Goal: Transaction & Acquisition: Download file/media

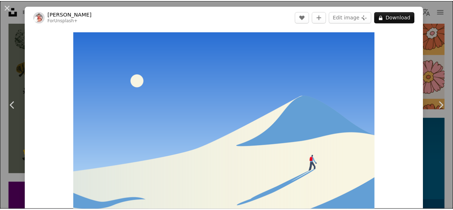
scroll to position [29, 0]
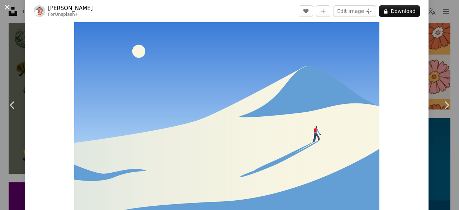
click at [5, 7] on button "An X shape" at bounding box center [7, 7] width 9 height 9
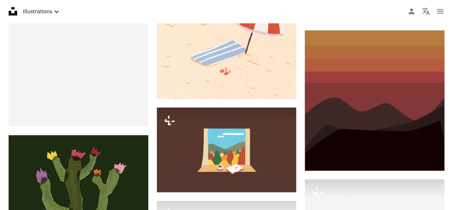
scroll to position [11632, 0]
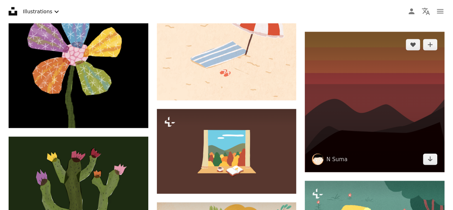
click at [394, 99] on img at bounding box center [375, 102] width 140 height 140
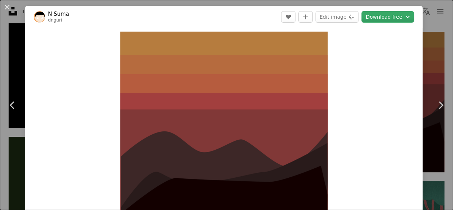
click at [408, 20] on icon "Chevron down" at bounding box center [408, 17] width 8 height 9
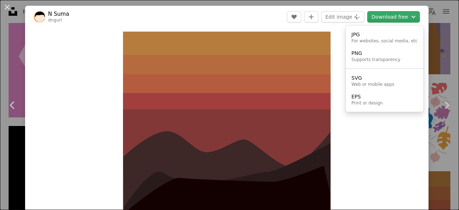
click at [403, 18] on button "Download free Chevron down" at bounding box center [393, 16] width 53 height 11
click at [401, 19] on button "Download free Chevron down" at bounding box center [393, 16] width 53 height 11
click at [392, 17] on button "Download free Chevron down" at bounding box center [393, 16] width 53 height 11
click at [381, 31] on div "JPG" at bounding box center [384, 34] width 66 height 7
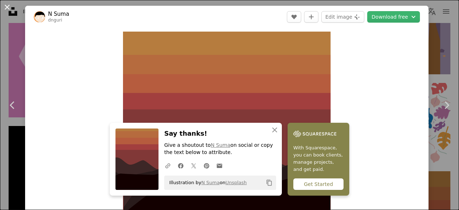
click at [5, 5] on button "An X shape" at bounding box center [7, 7] width 9 height 9
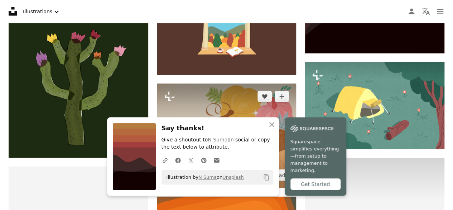
scroll to position [11847, 0]
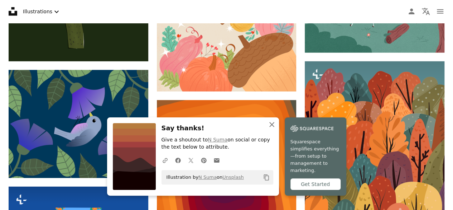
click at [271, 127] on icon "button" at bounding box center [272, 124] width 5 height 5
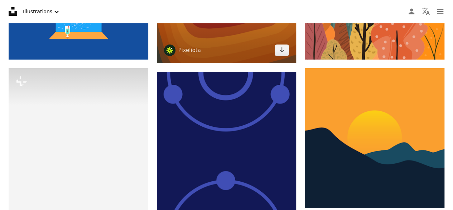
scroll to position [12098, 0]
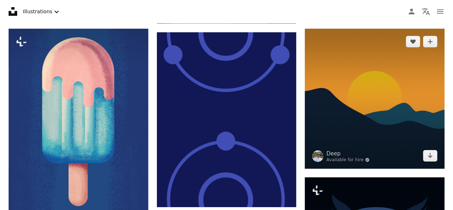
click at [431, 93] on img at bounding box center [375, 99] width 140 height 140
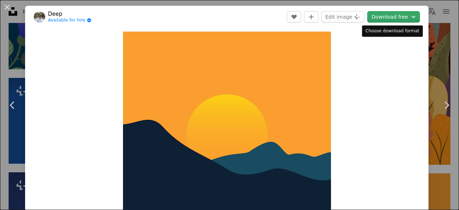
click at [389, 15] on button "Download free Chevron down" at bounding box center [393, 16] width 53 height 11
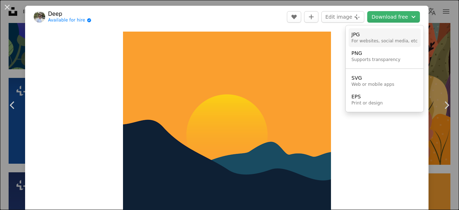
click at [379, 39] on div "For websites, social media, etc" at bounding box center [384, 41] width 66 height 6
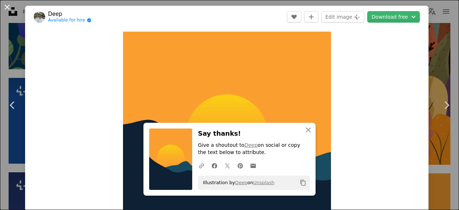
click at [3, 6] on button "An X shape" at bounding box center [7, 7] width 9 height 9
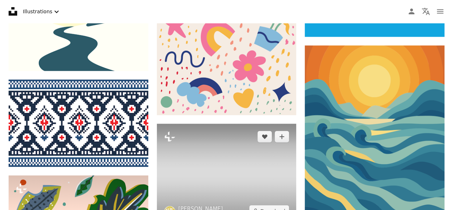
scroll to position [13173, 0]
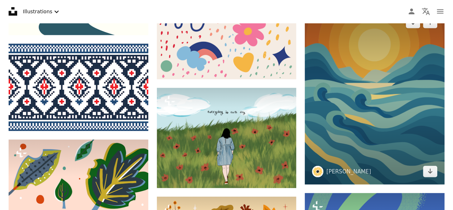
click at [351, 86] on img at bounding box center [375, 97] width 140 height 175
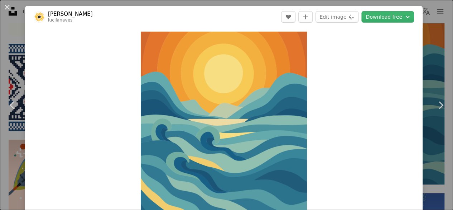
click at [396, 18] on button "Download free Chevron down" at bounding box center [388, 16] width 53 height 11
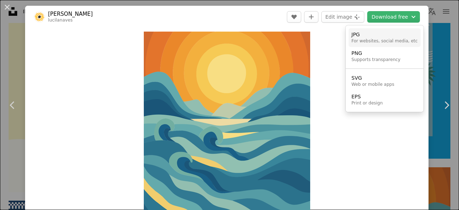
click at [383, 39] on div "For websites, social media, etc" at bounding box center [384, 41] width 66 height 6
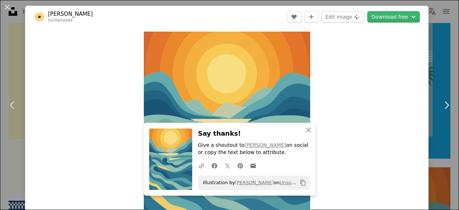
drag, startPoint x: 1, startPoint y: 6, endPoint x: 5, endPoint y: 5, distance: 4.0
click at [3, 6] on button "An X shape" at bounding box center [7, 7] width 9 height 9
click at [5, 5] on nav "Unsplash logo Unsplash Home A photo Pen Tool A compass A stack of folders Downl…" at bounding box center [229, 11] width 459 height 23
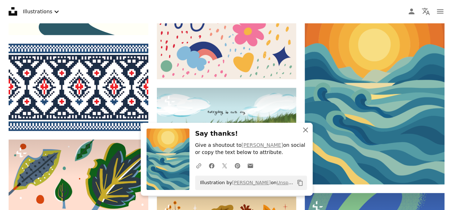
click at [302, 128] on icon "An X shape" at bounding box center [305, 129] width 9 height 9
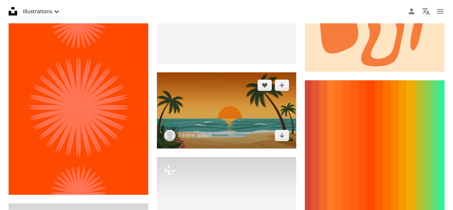
scroll to position [18407, 0]
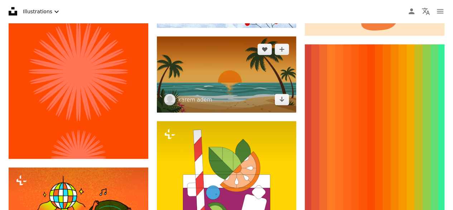
click at [244, 58] on img at bounding box center [227, 75] width 140 height 76
click at [245, 62] on img at bounding box center [227, 75] width 140 height 76
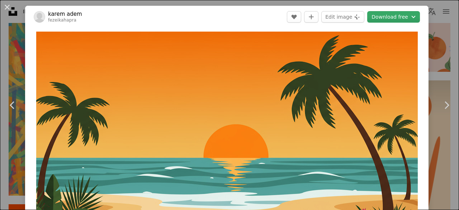
click at [389, 18] on button "Download free Chevron down" at bounding box center [393, 16] width 53 height 11
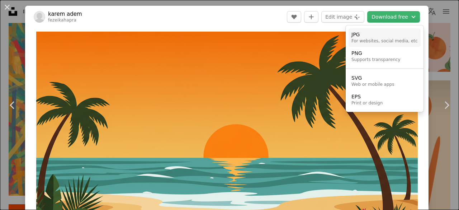
click at [380, 36] on div "JPG" at bounding box center [384, 34] width 66 height 7
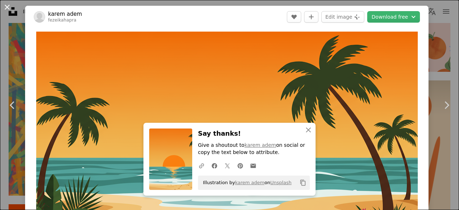
click at [9, 6] on button "An X shape" at bounding box center [7, 7] width 9 height 9
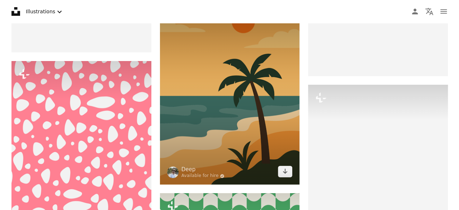
scroll to position [20307, 0]
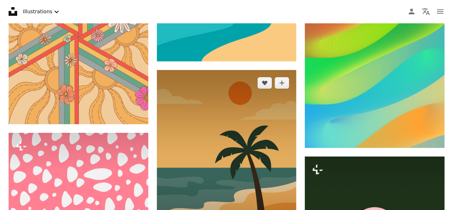
click at [245, 93] on img at bounding box center [227, 163] width 140 height 186
click at [247, 97] on img at bounding box center [227, 163] width 140 height 186
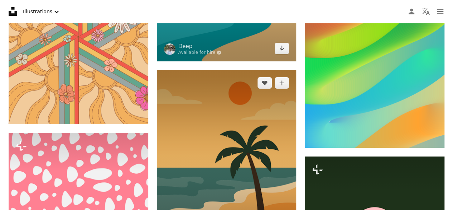
click at [256, 126] on img at bounding box center [227, 163] width 140 height 186
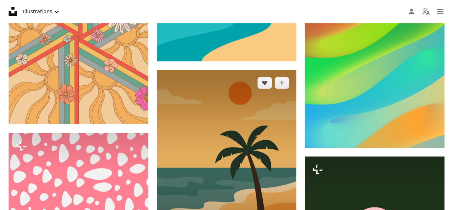
click at [278, 96] on img at bounding box center [227, 163] width 140 height 186
click at [278, 97] on img at bounding box center [227, 163] width 140 height 186
click at [284, 80] on icon "A plus sign" at bounding box center [282, 83] width 6 height 6
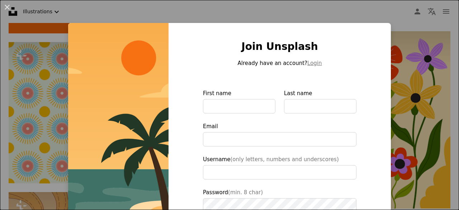
click at [184, 10] on div "An X shape Join Unsplash Already have an account? Login First name Last name Em…" at bounding box center [229, 105] width 459 height 210
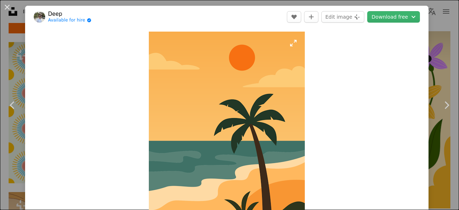
scroll to position [20414, 0]
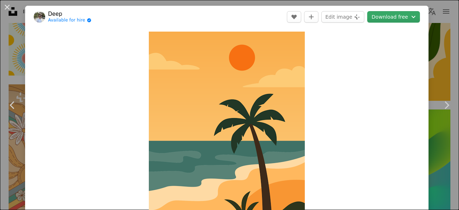
click at [385, 12] on button "Download free Chevron down" at bounding box center [393, 16] width 53 height 11
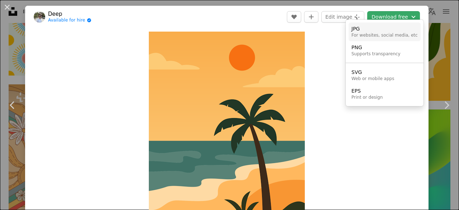
scroll to position [36, 0]
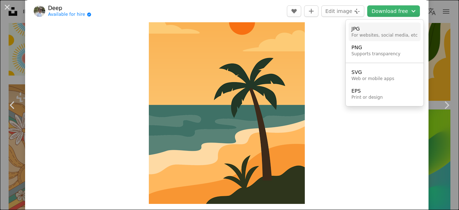
click at [381, 29] on div "JPG" at bounding box center [384, 28] width 66 height 7
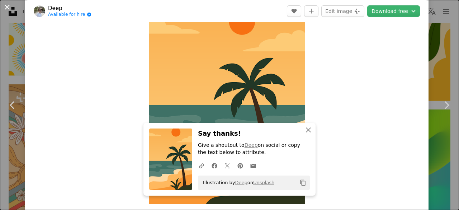
click at [5, 6] on button "An X shape" at bounding box center [7, 7] width 9 height 9
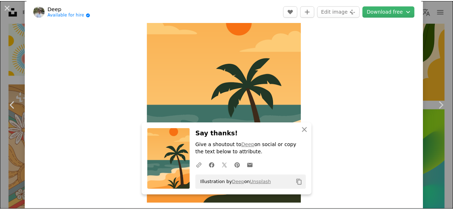
scroll to position [20307, 0]
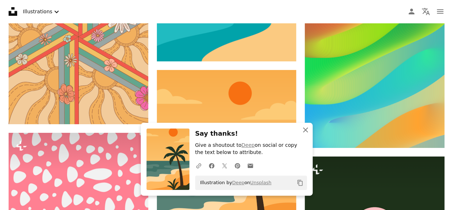
click at [304, 130] on icon "An X shape" at bounding box center [305, 129] width 9 height 9
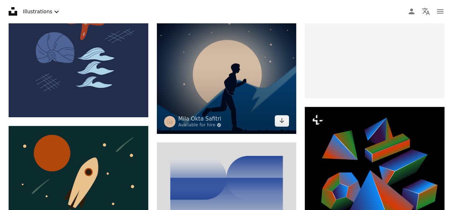
scroll to position [22744, 0]
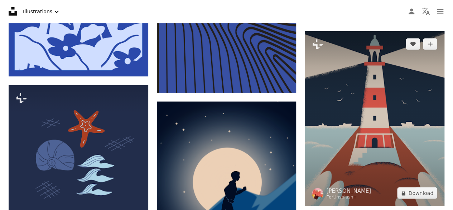
click at [409, 66] on img at bounding box center [375, 118] width 140 height 175
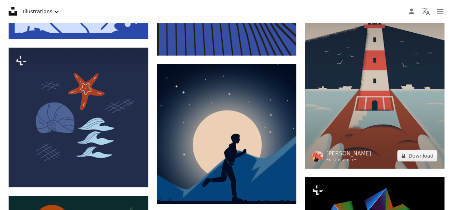
scroll to position [22780, 0]
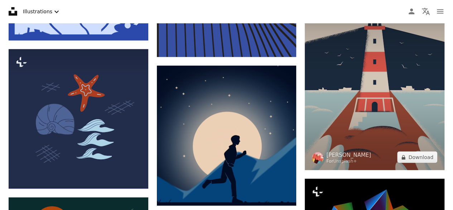
click at [384, 76] on img at bounding box center [375, 82] width 140 height 175
click at [383, 95] on img at bounding box center [375, 82] width 140 height 175
